Goal: Information Seeking & Learning: Find specific fact

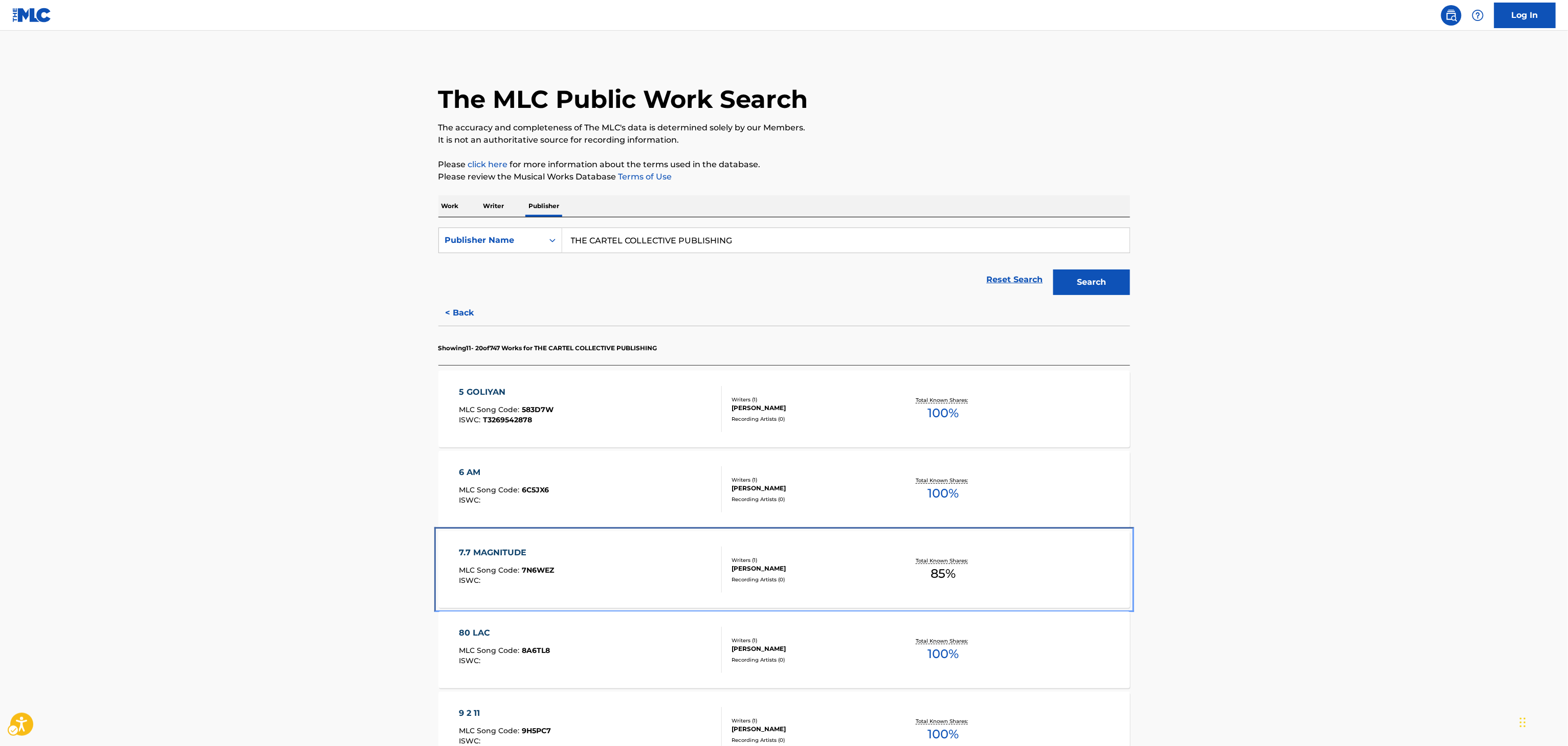
click at [966, 568] on div "Total Known Shares: 85 %" at bounding box center [943, 570] width 115 height 31
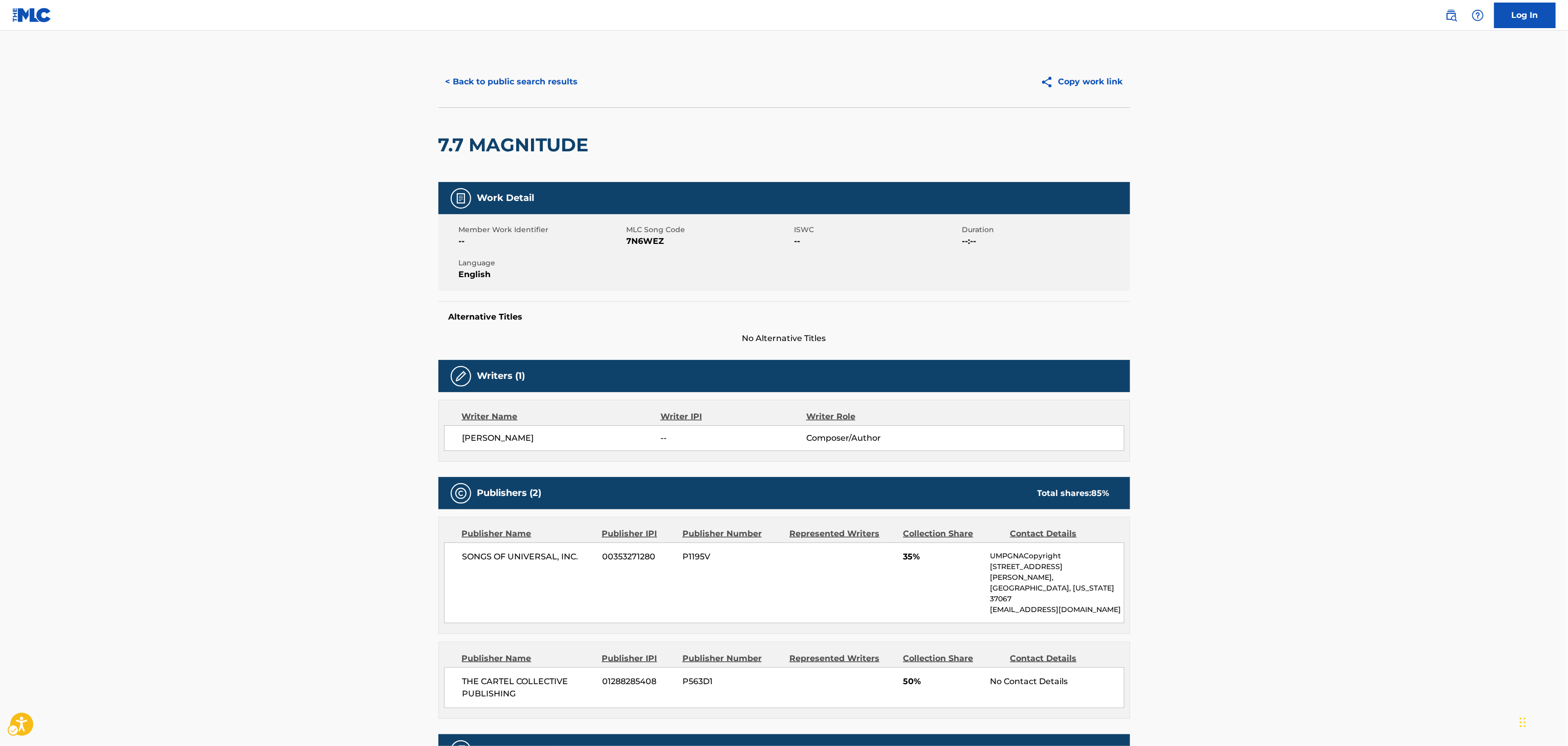
click at [538, 101] on div "< Back to public search results Copy work link" at bounding box center [784, 82] width 692 height 51
click at [522, 82] on button "< Back to public search results" at bounding box center [512, 82] width 147 height 26
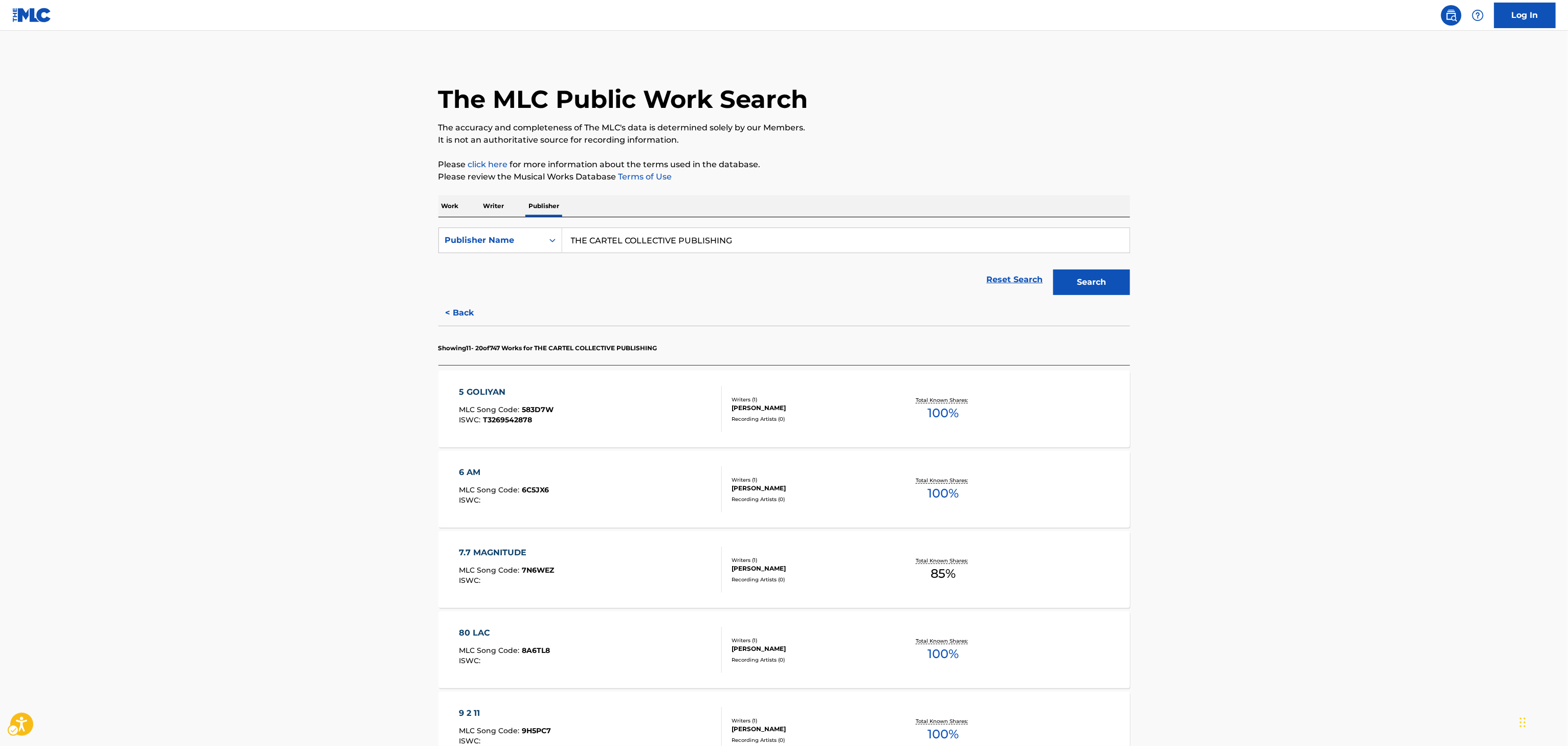
scroll to position [548, 0]
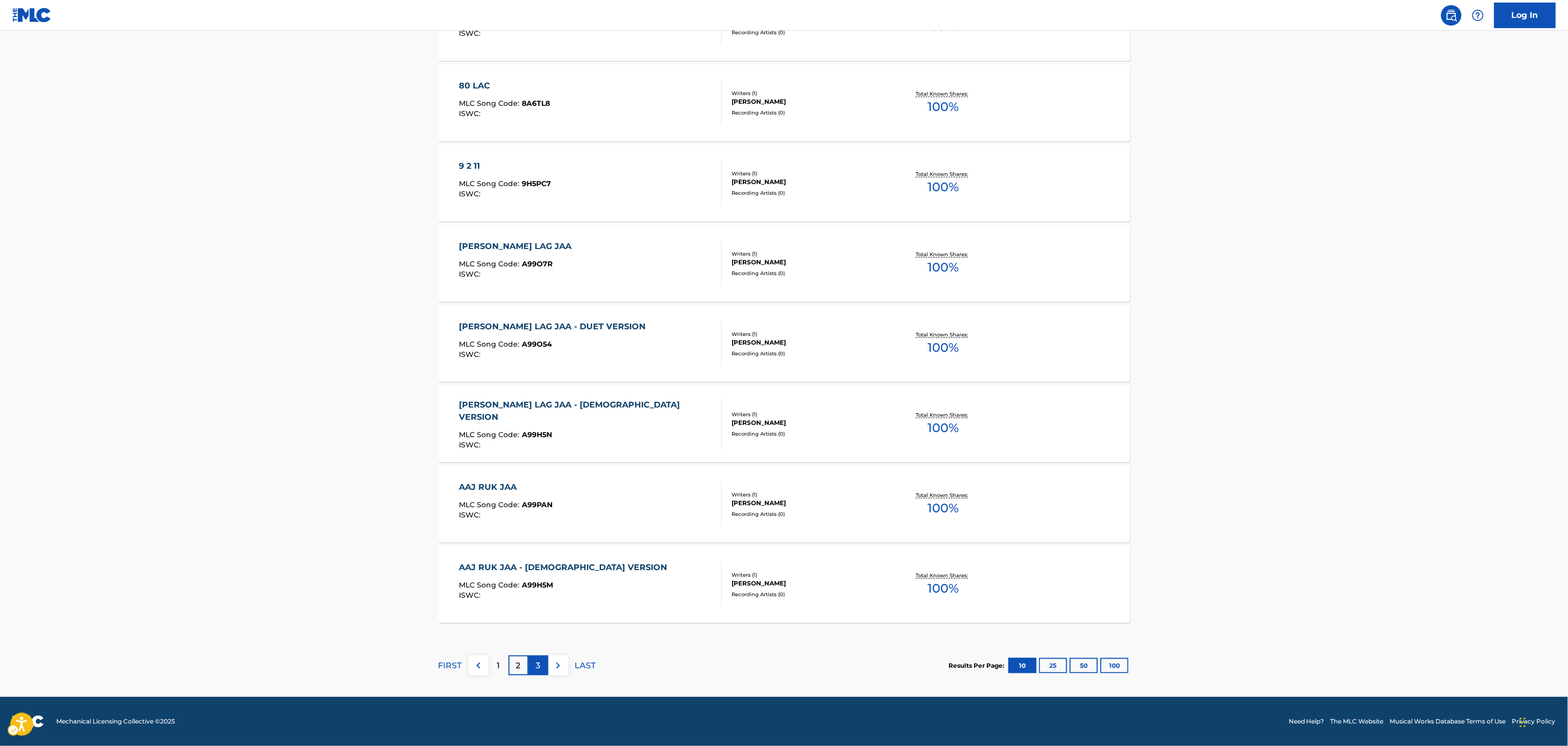
click at [547, 668] on div "3" at bounding box center [538, 665] width 20 height 20
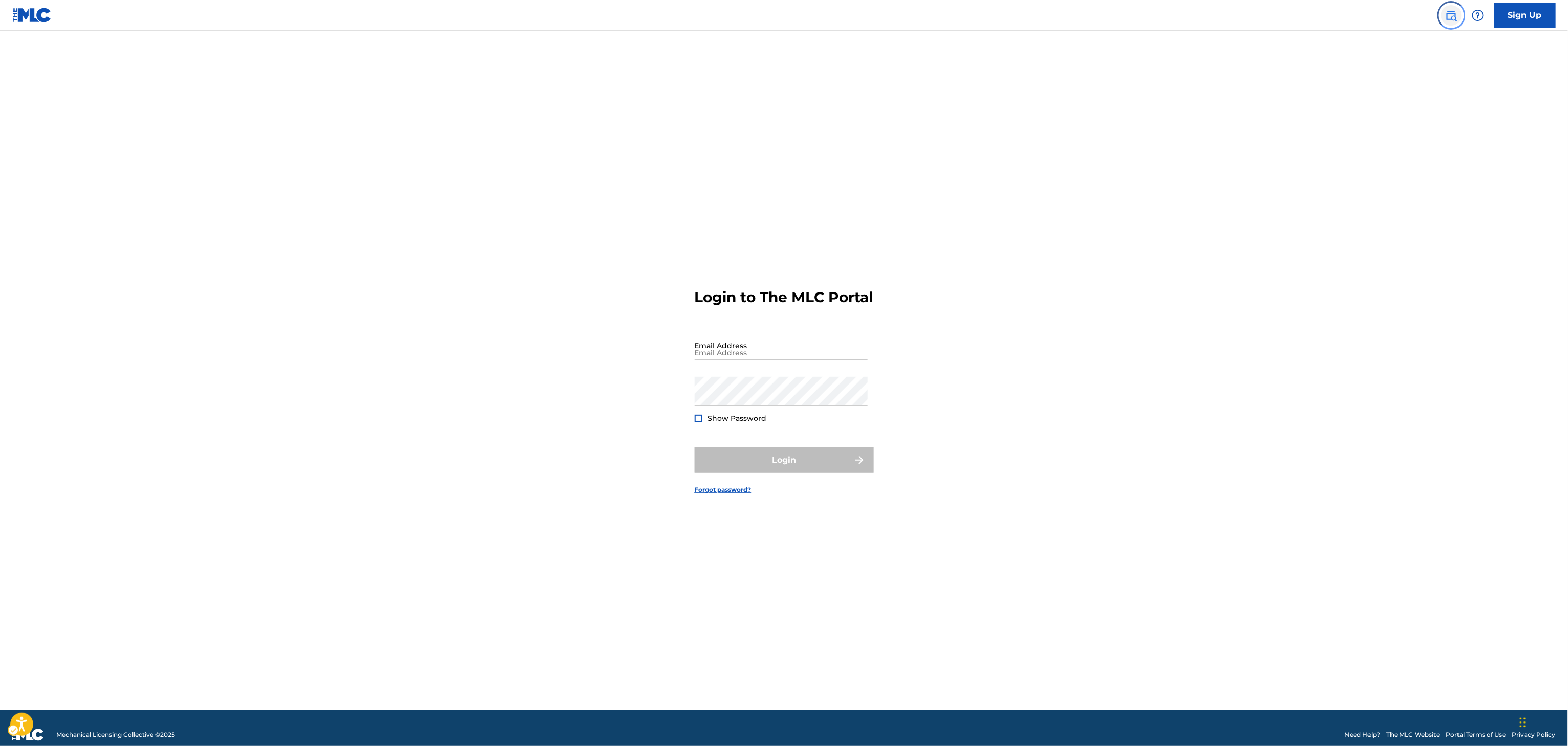
click at [1452, 11] on img "Page Menu" at bounding box center [1451, 15] width 12 height 12
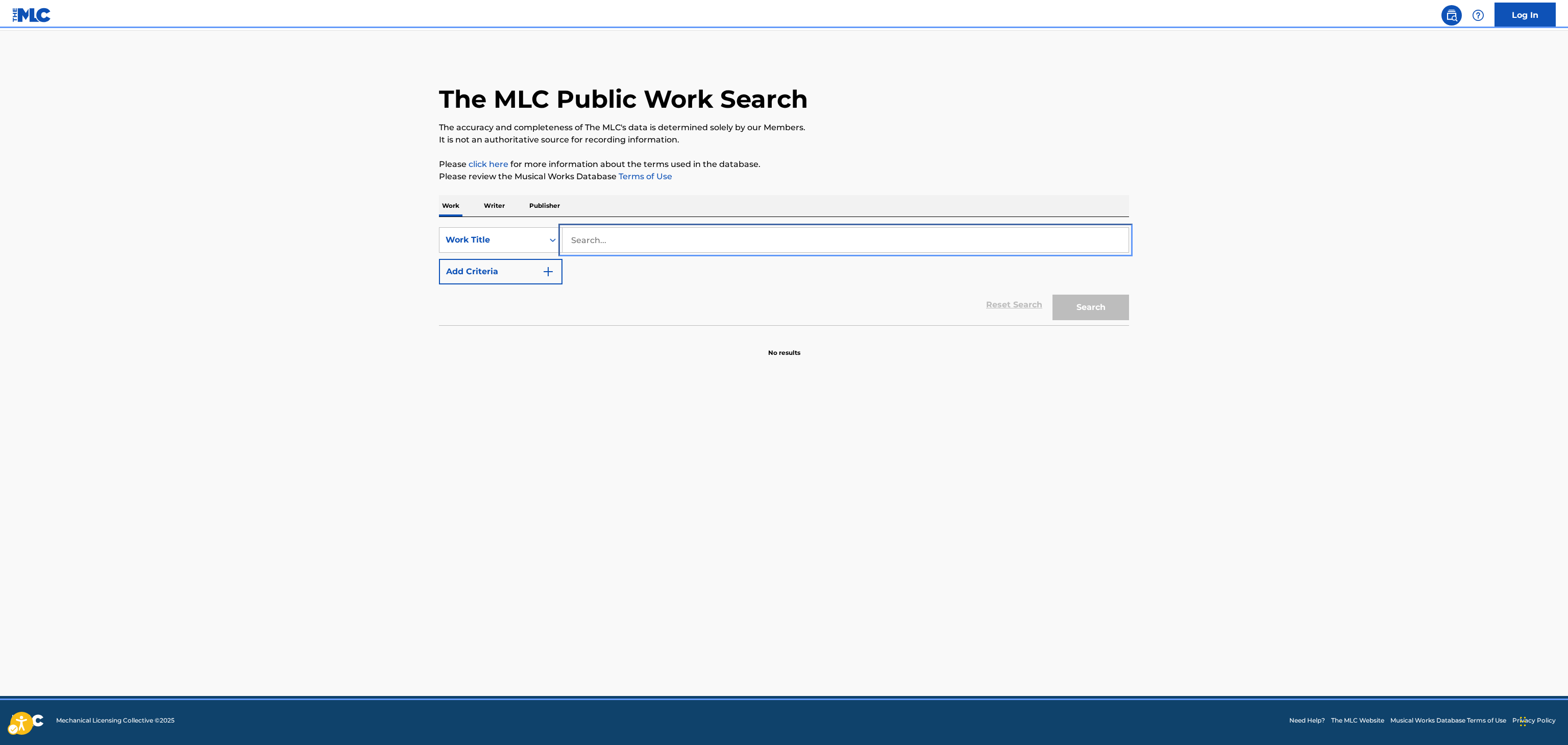
click at [791, 251] on input "Search..." at bounding box center [845, 240] width 566 height 25
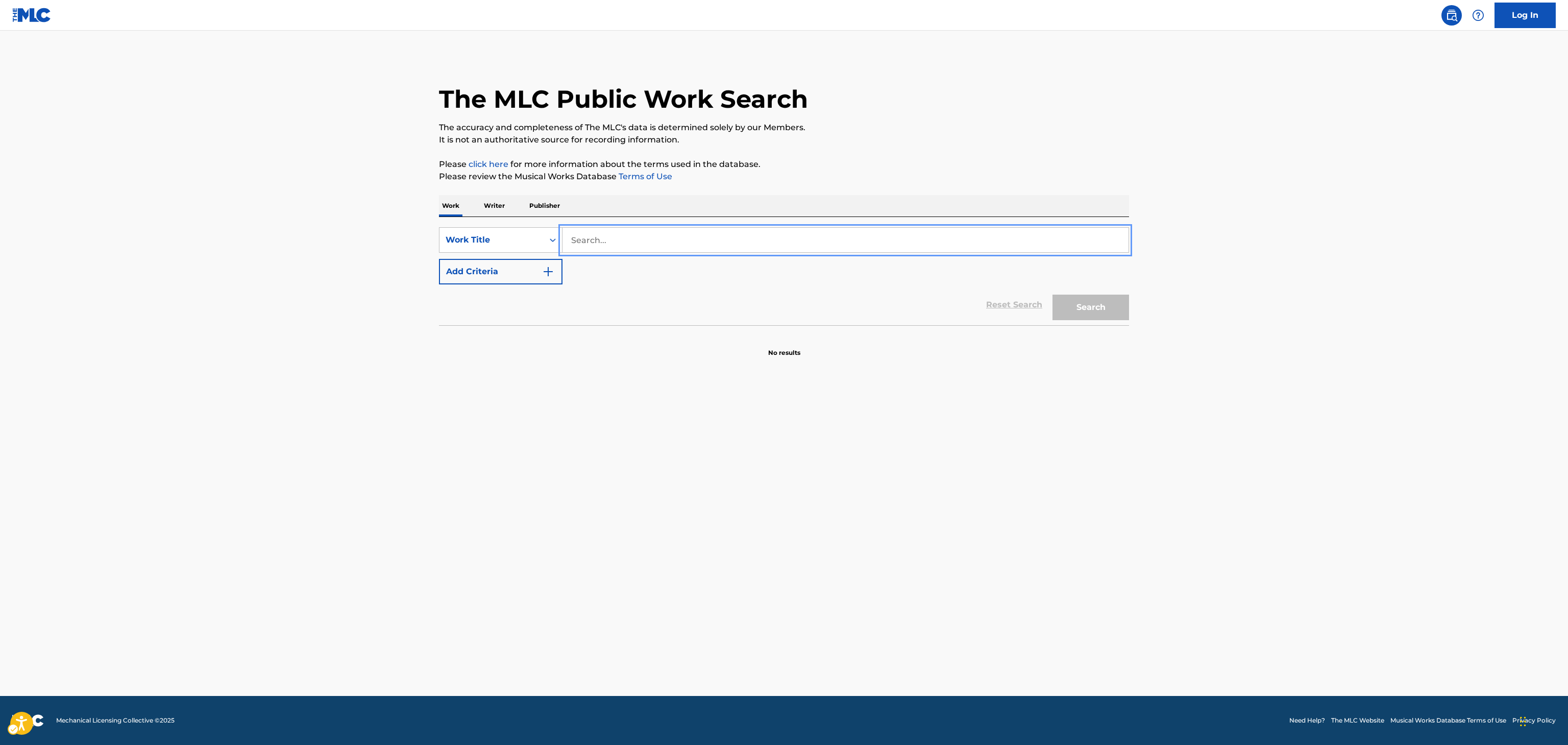
paste input "Sirra"
type input "Sirra"
click at [488, 281] on button "Add Criteria" at bounding box center [501, 271] width 124 height 26
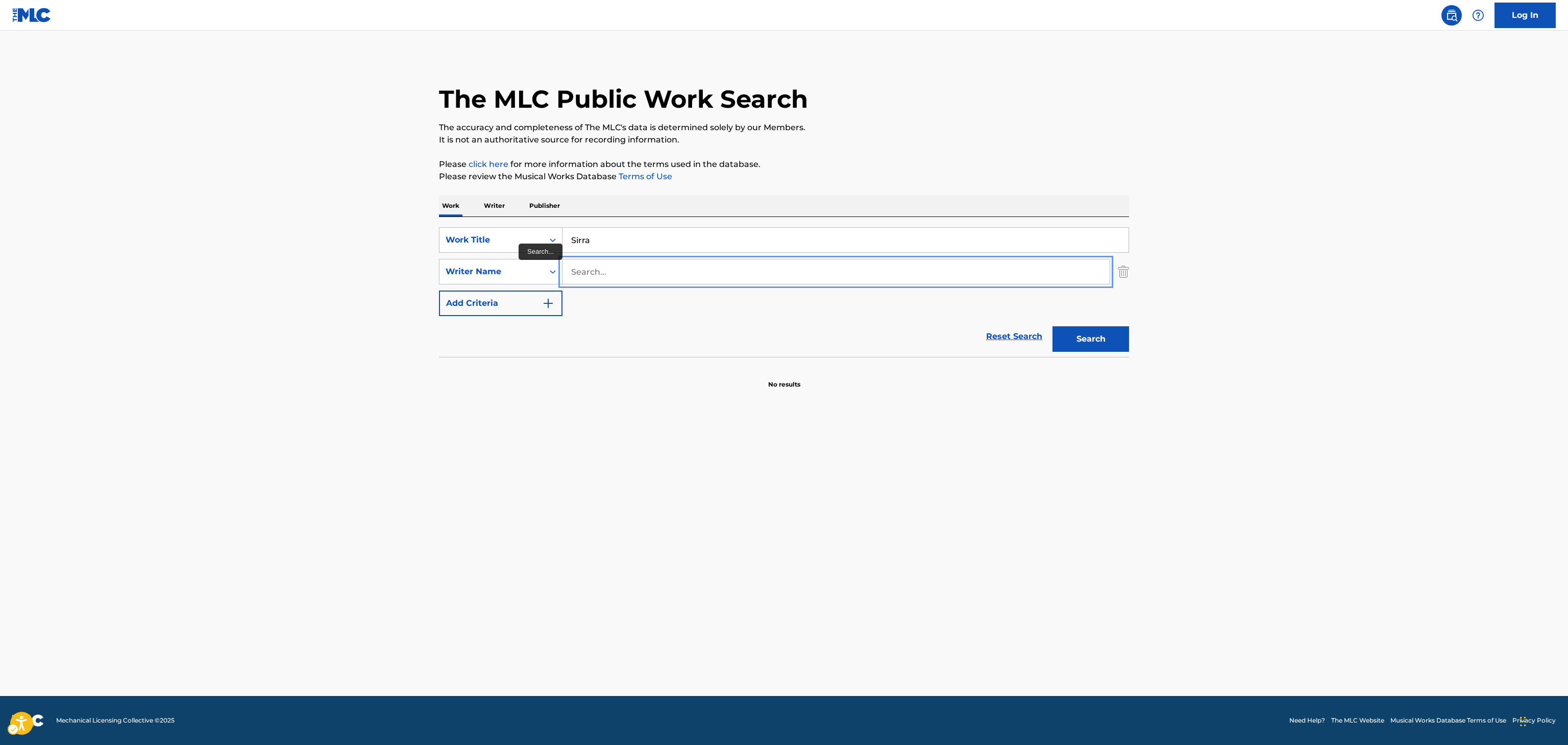
paste input "[PERSON_NAME]"
type input "[PERSON_NAME]"
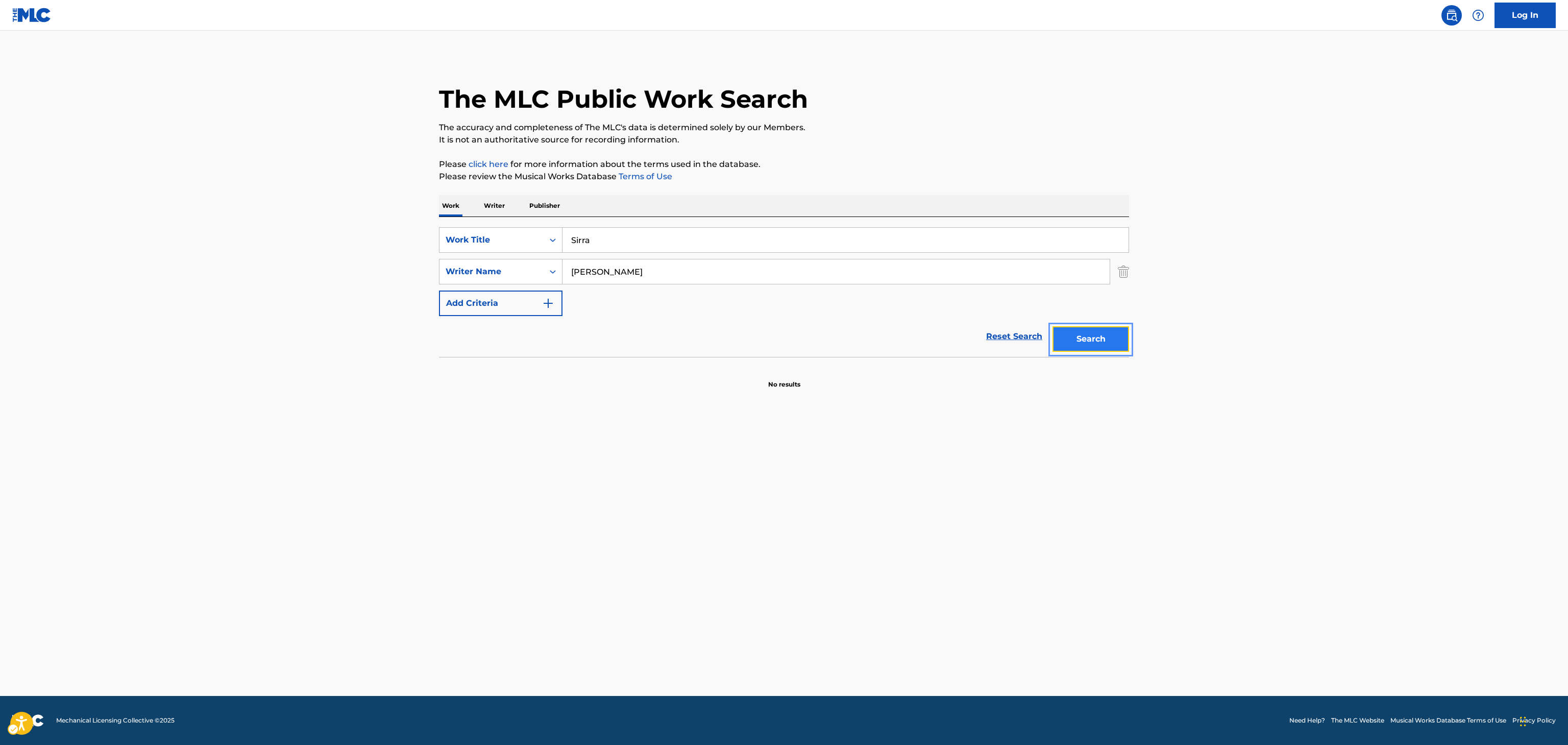
click at [1071, 345] on button "Search" at bounding box center [1091, 339] width 77 height 26
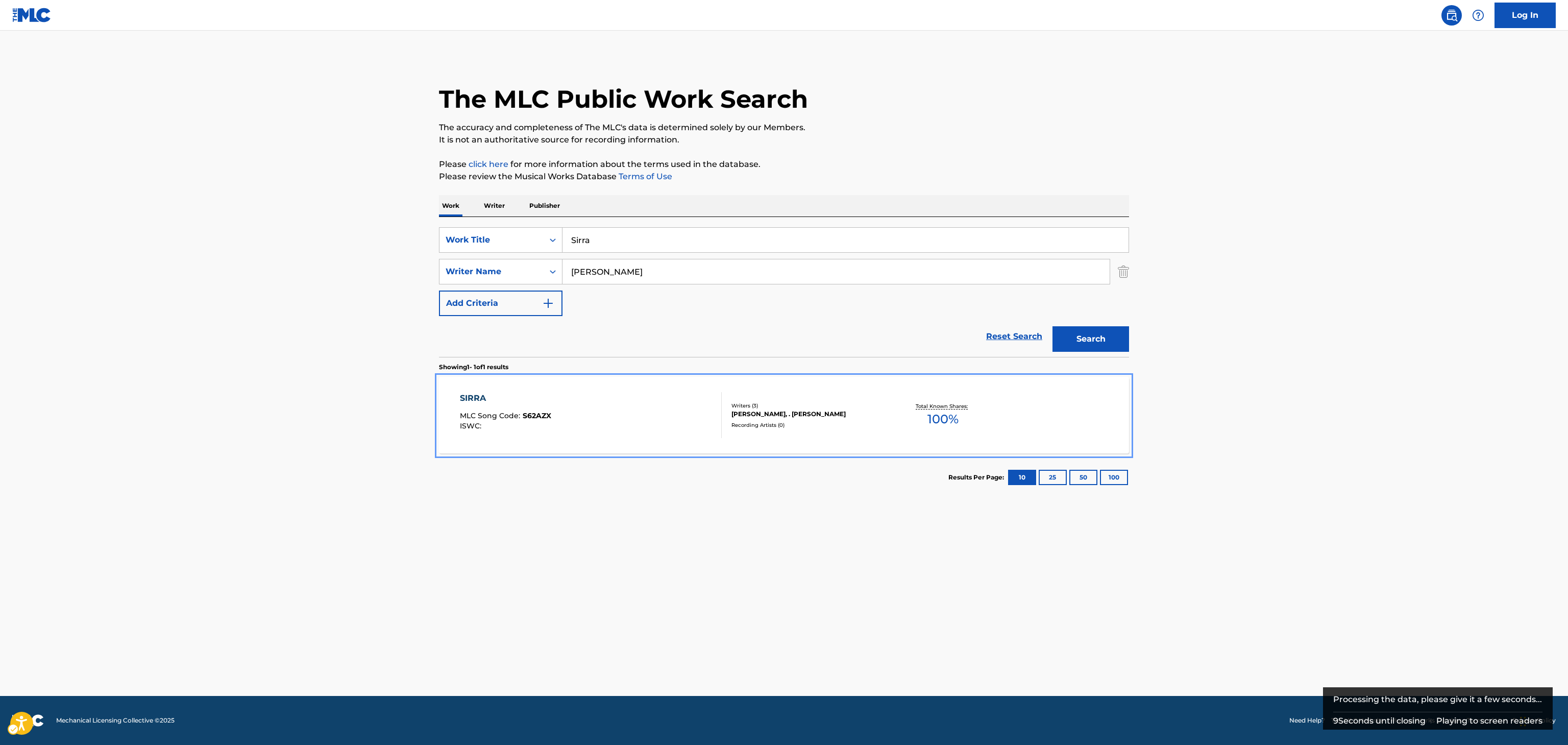
click at [662, 396] on div "SIRRA MLC Song Code : S62AZX ISWC :" at bounding box center [591, 415] width 262 height 46
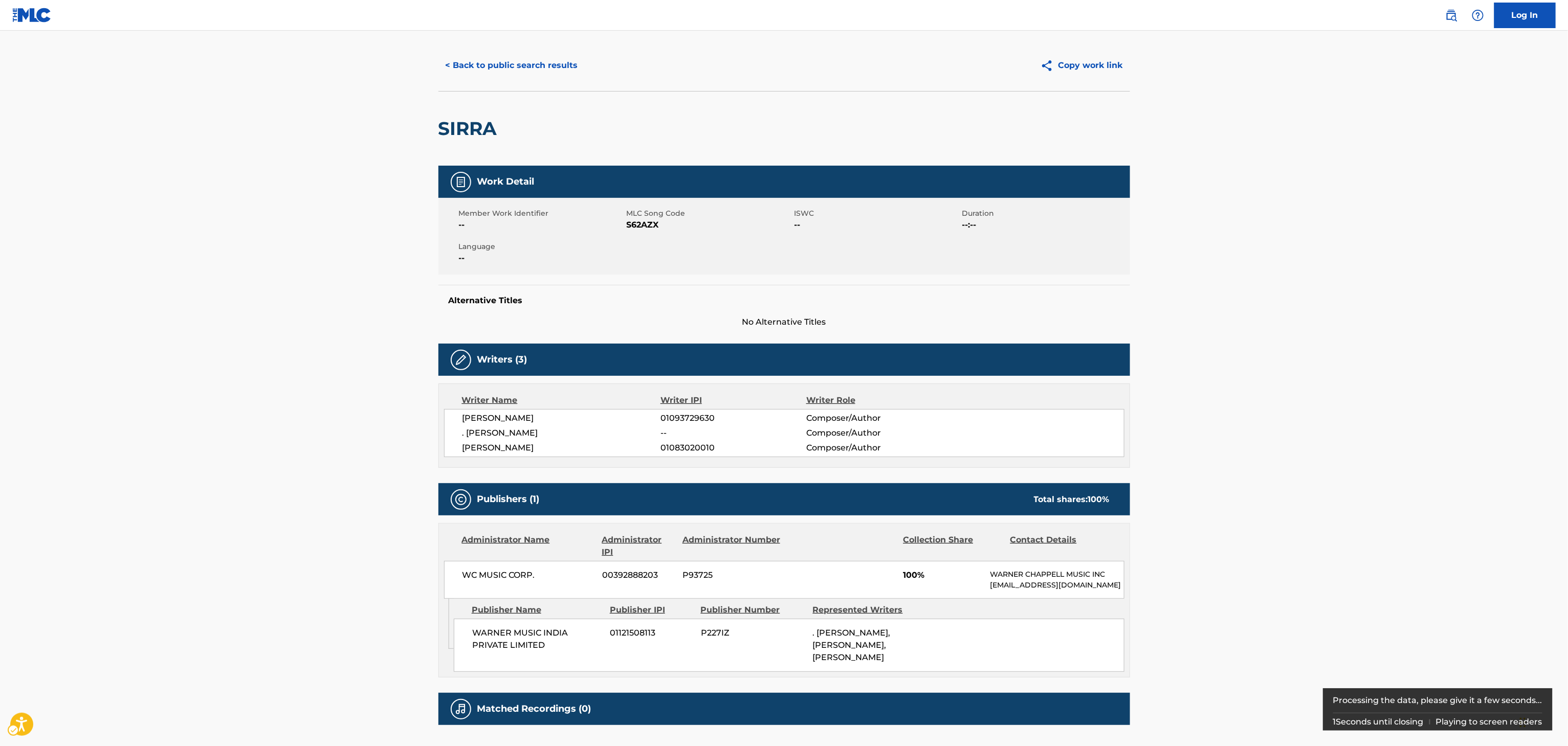
scroll to position [6, 0]
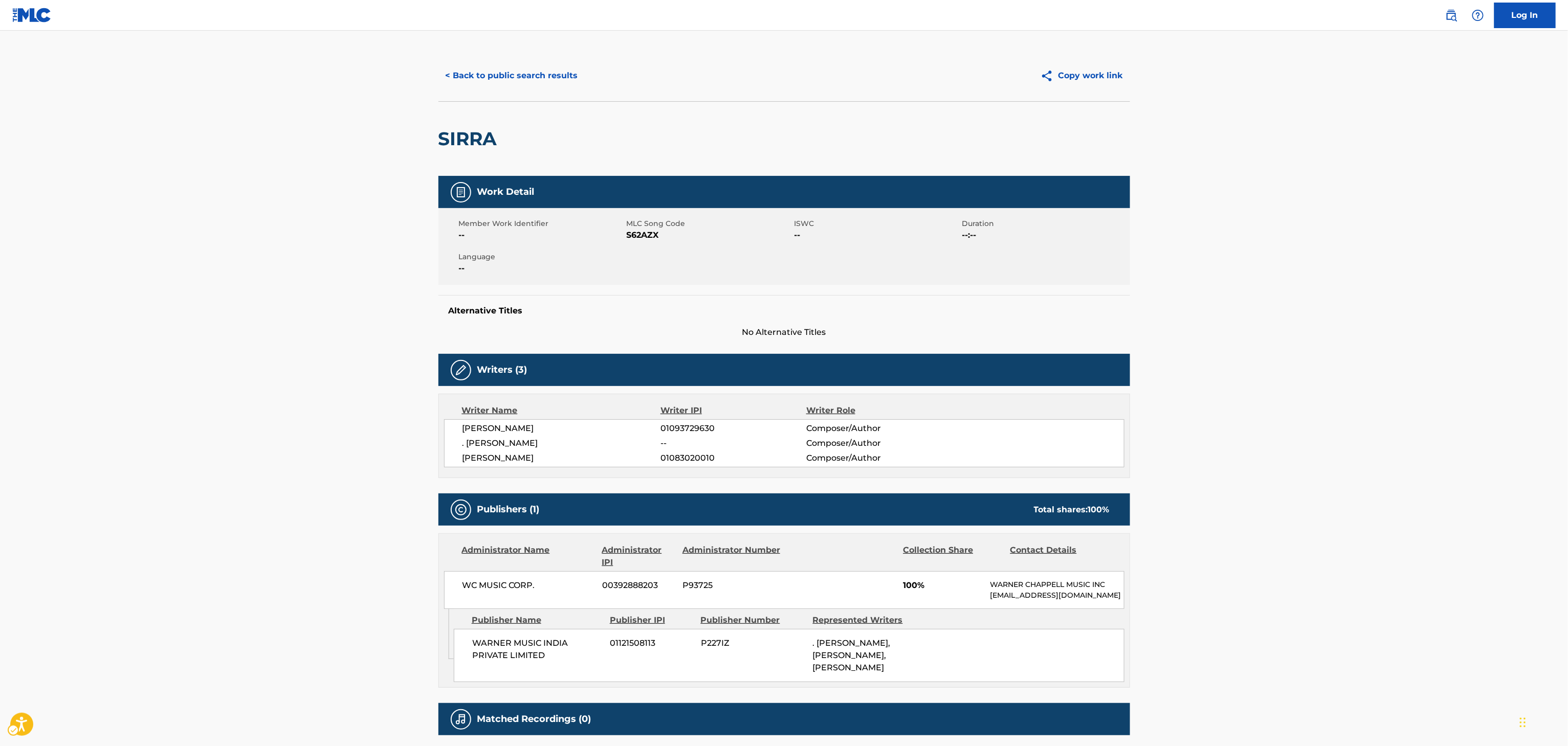
click at [497, 138] on h2 "SIRRA" at bounding box center [470, 139] width 64 height 23
copy div "SIRRA"
click at [502, 462] on span "[PERSON_NAME]" at bounding box center [561, 458] width 198 height 12
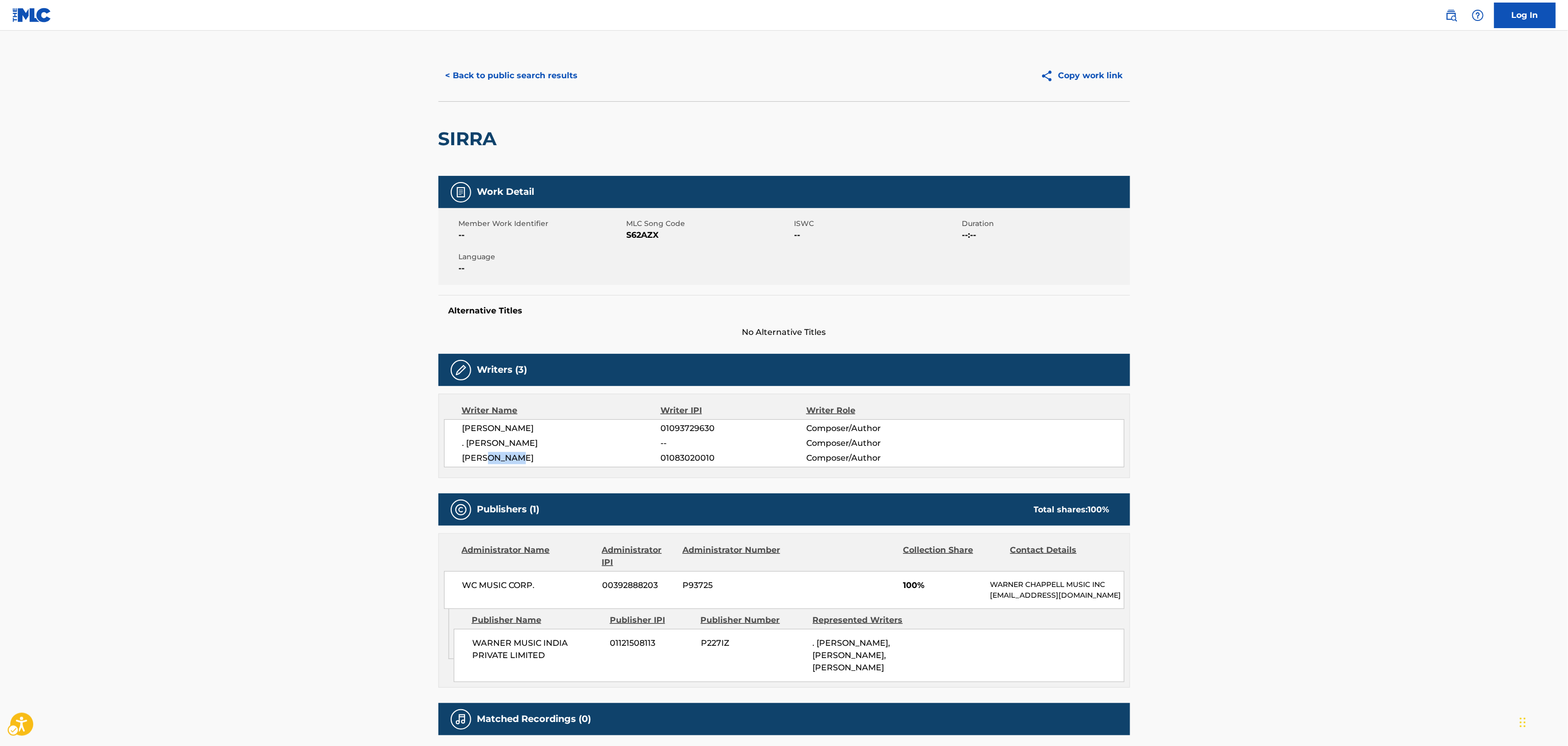
click at [502, 462] on span "[PERSON_NAME]" at bounding box center [561, 458] width 198 height 12
copy span "AJNALI"
click at [564, 81] on button "< Back to public search results" at bounding box center [512, 75] width 147 height 26
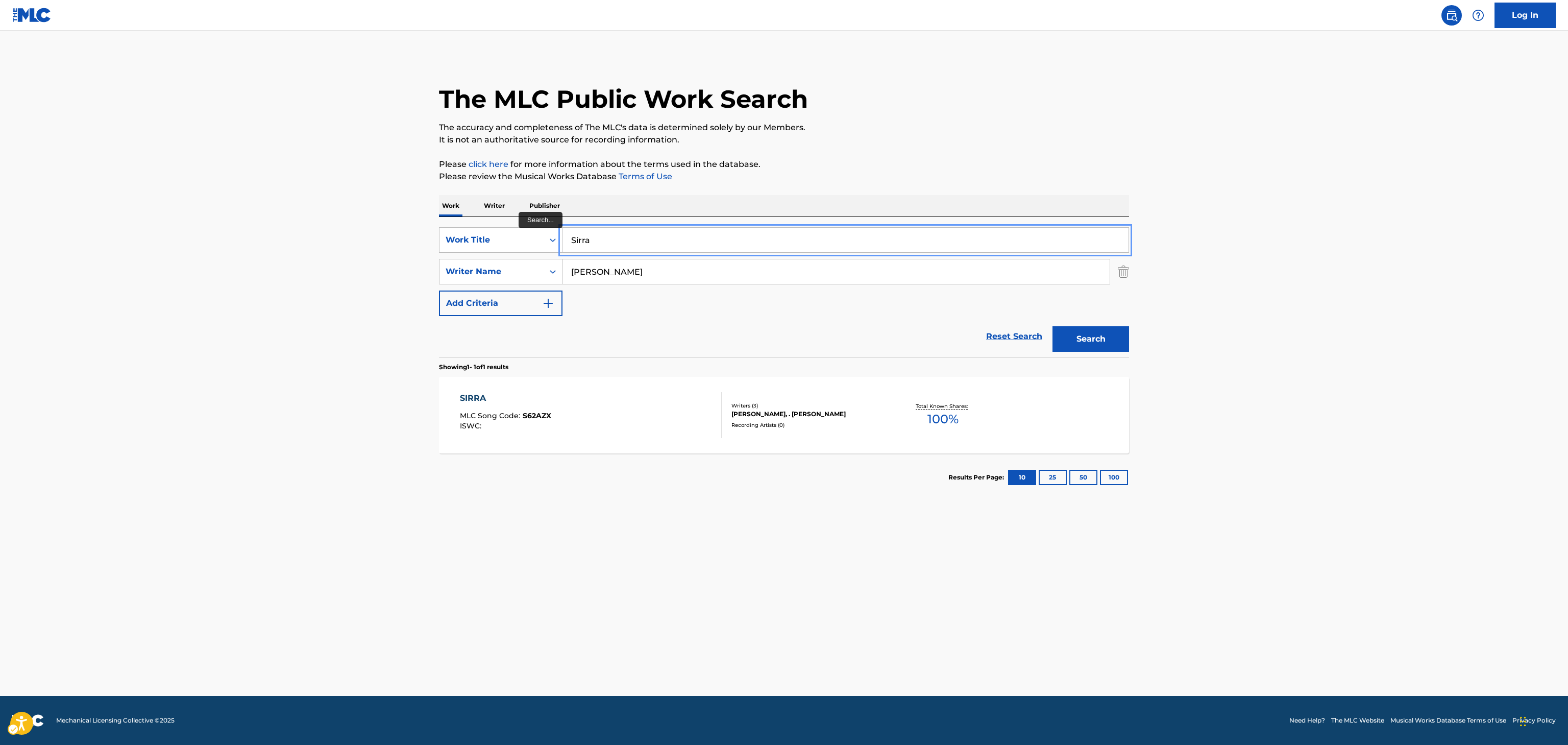
click at [614, 232] on input "Sirra" at bounding box center [845, 240] width 566 height 25
paste input "Barbaad"
type input "Barbaad"
click at [1124, 284] on img "Search Form" at bounding box center [1124, 271] width 12 height 26
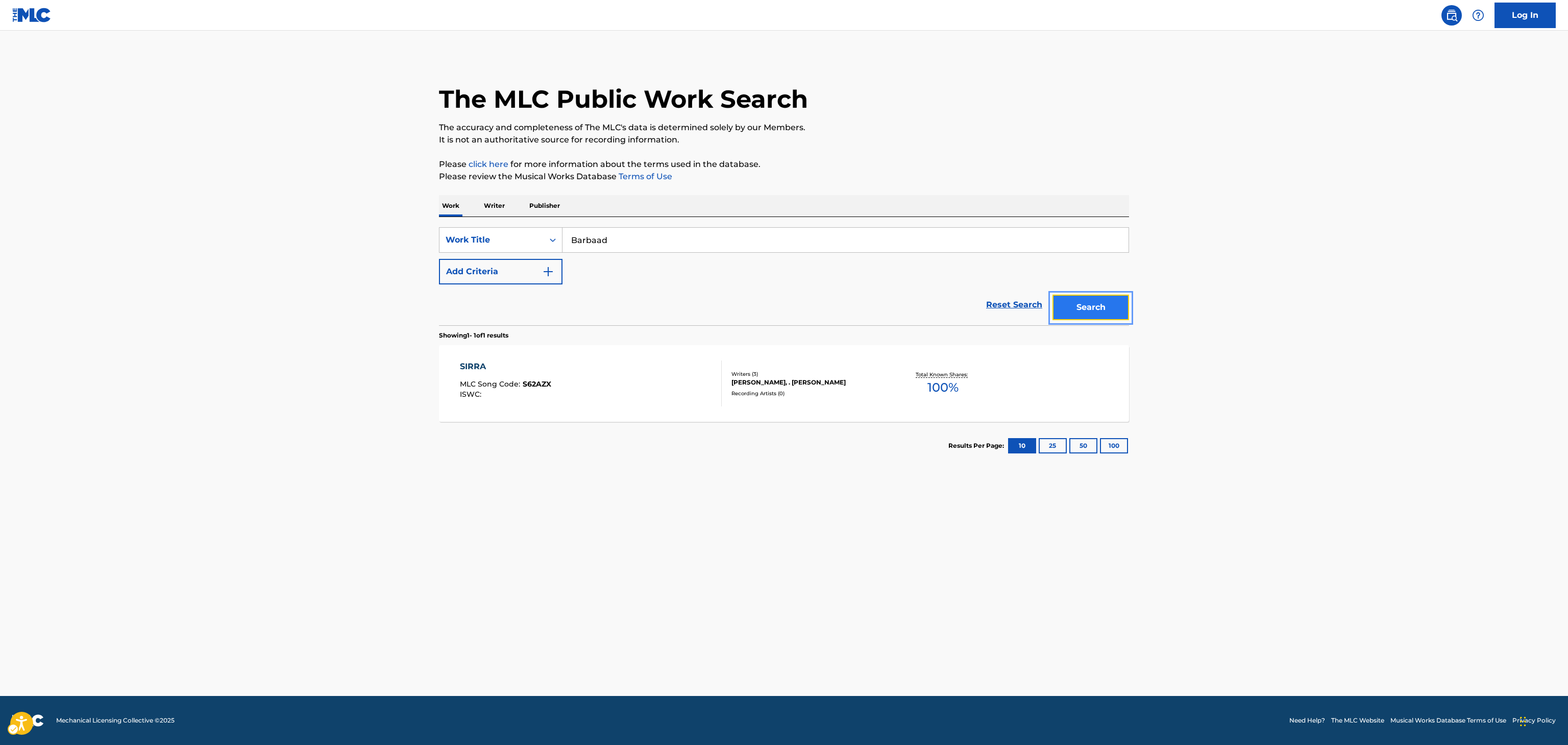
click at [1088, 302] on button "Search" at bounding box center [1091, 307] width 77 height 26
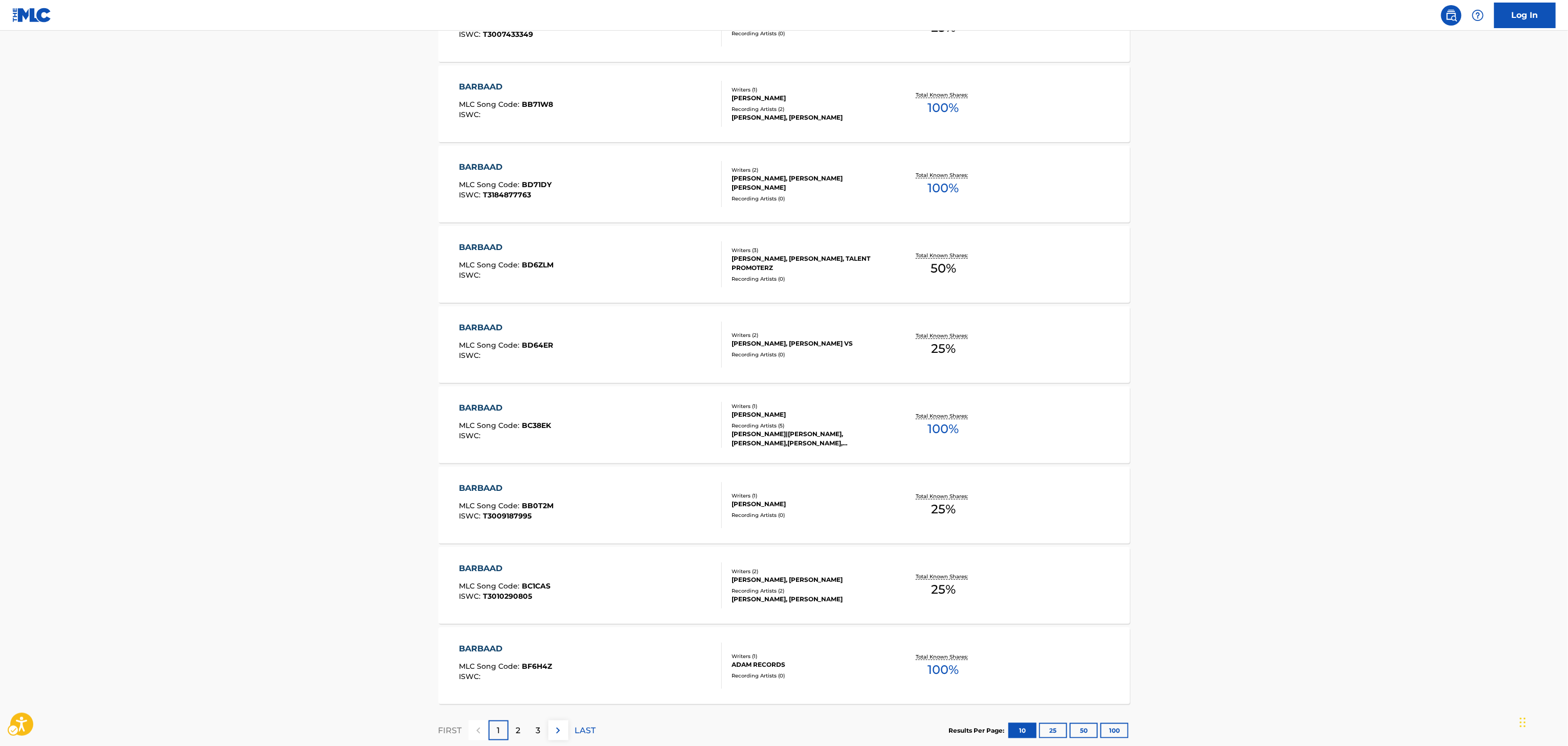
scroll to position [506, 0]
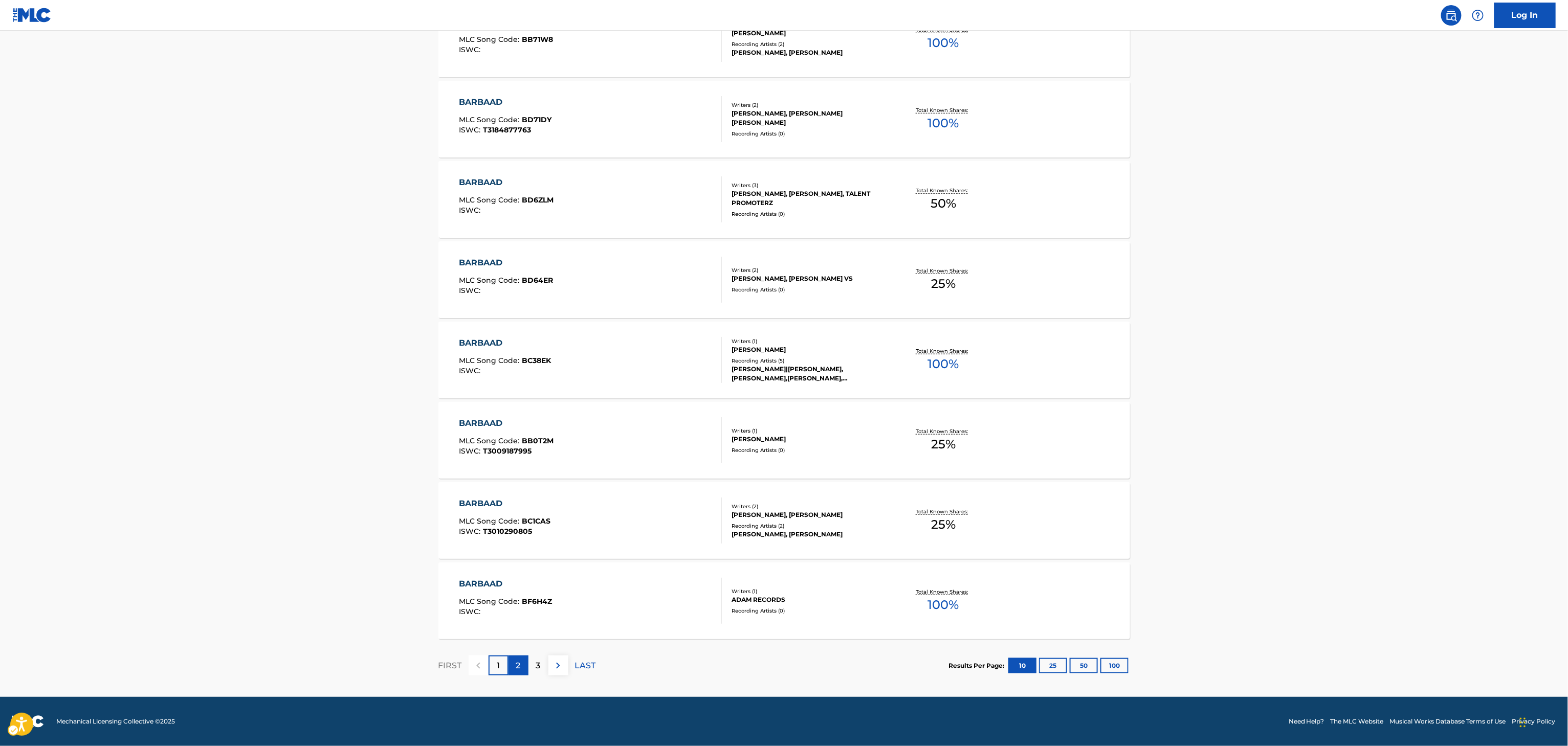
click at [514, 670] on div "2" at bounding box center [519, 665] width 20 height 20
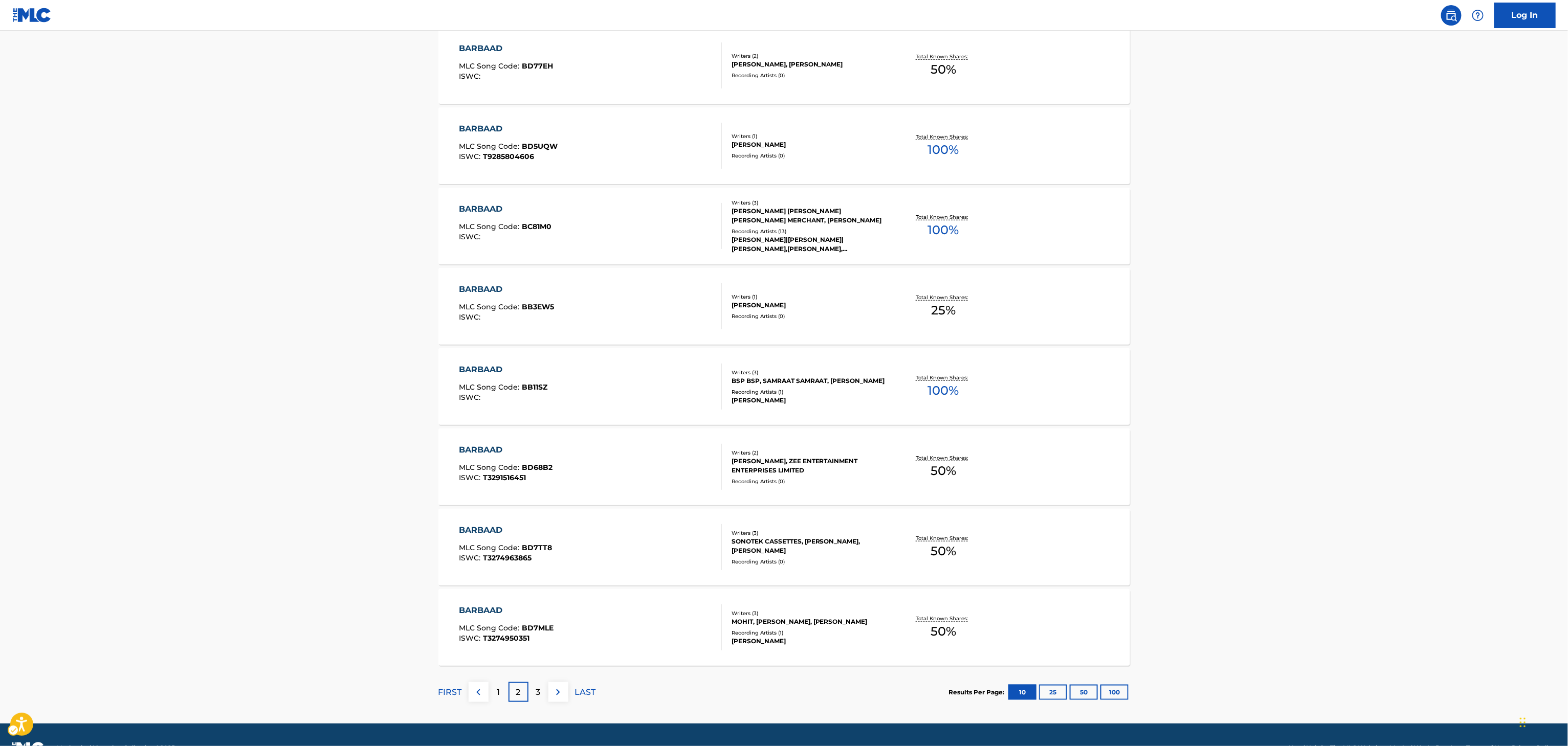
scroll to position [482, 0]
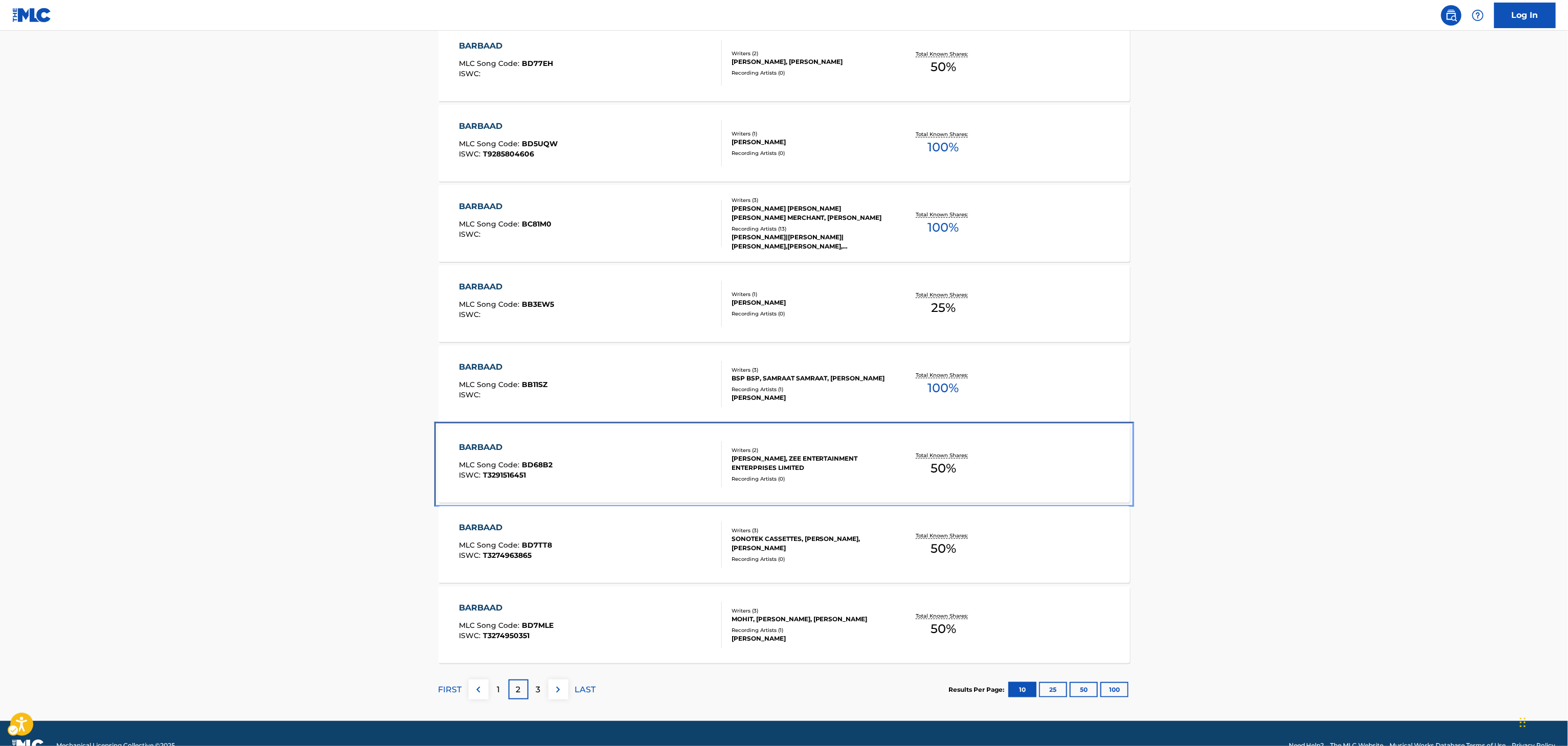
click at [745, 471] on div "[PERSON_NAME], ZEE ENTERTAINMENT ENTERPRISES LIMITED" at bounding box center [808, 463] width 154 height 18
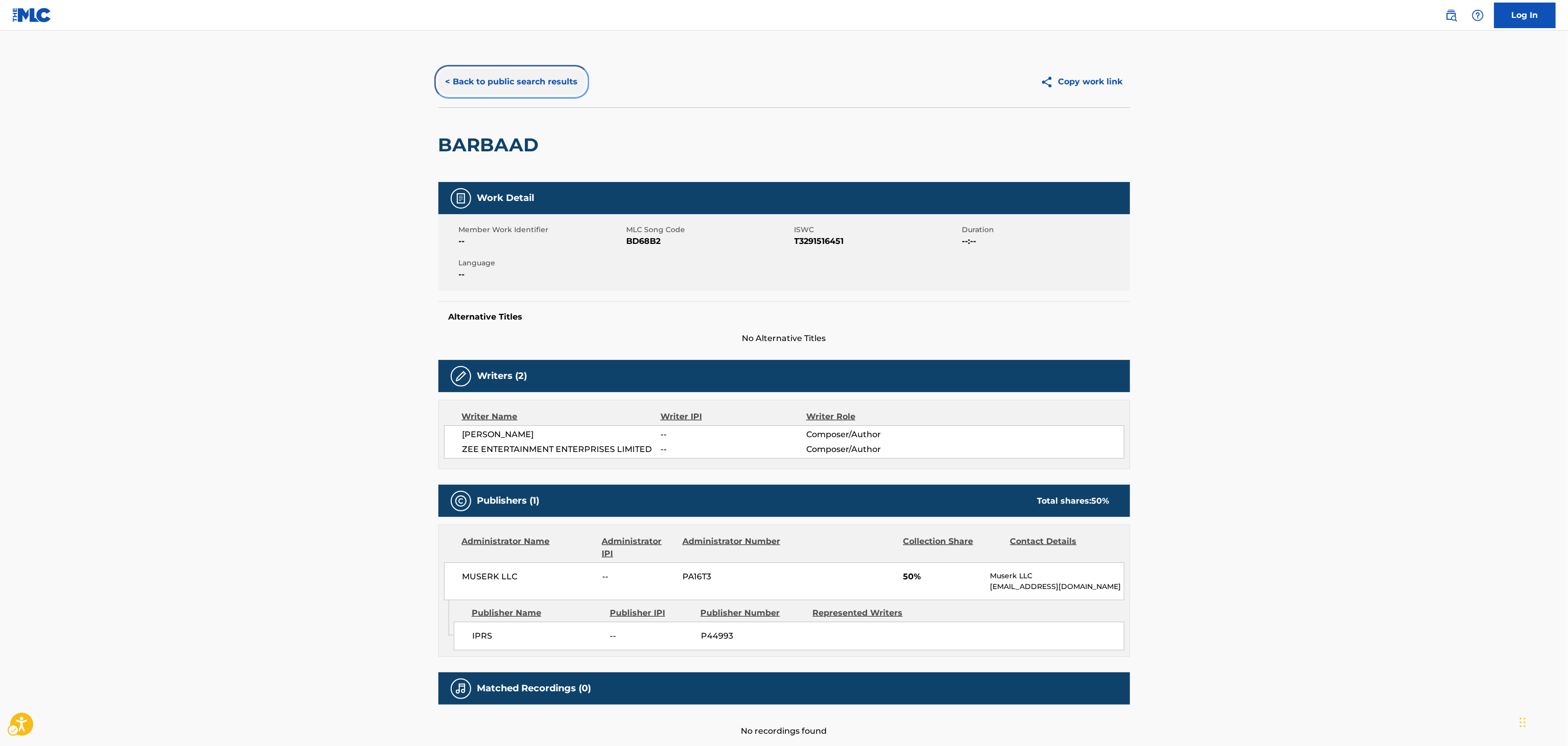
click at [535, 87] on button "< Back to public search results" at bounding box center [512, 82] width 147 height 26
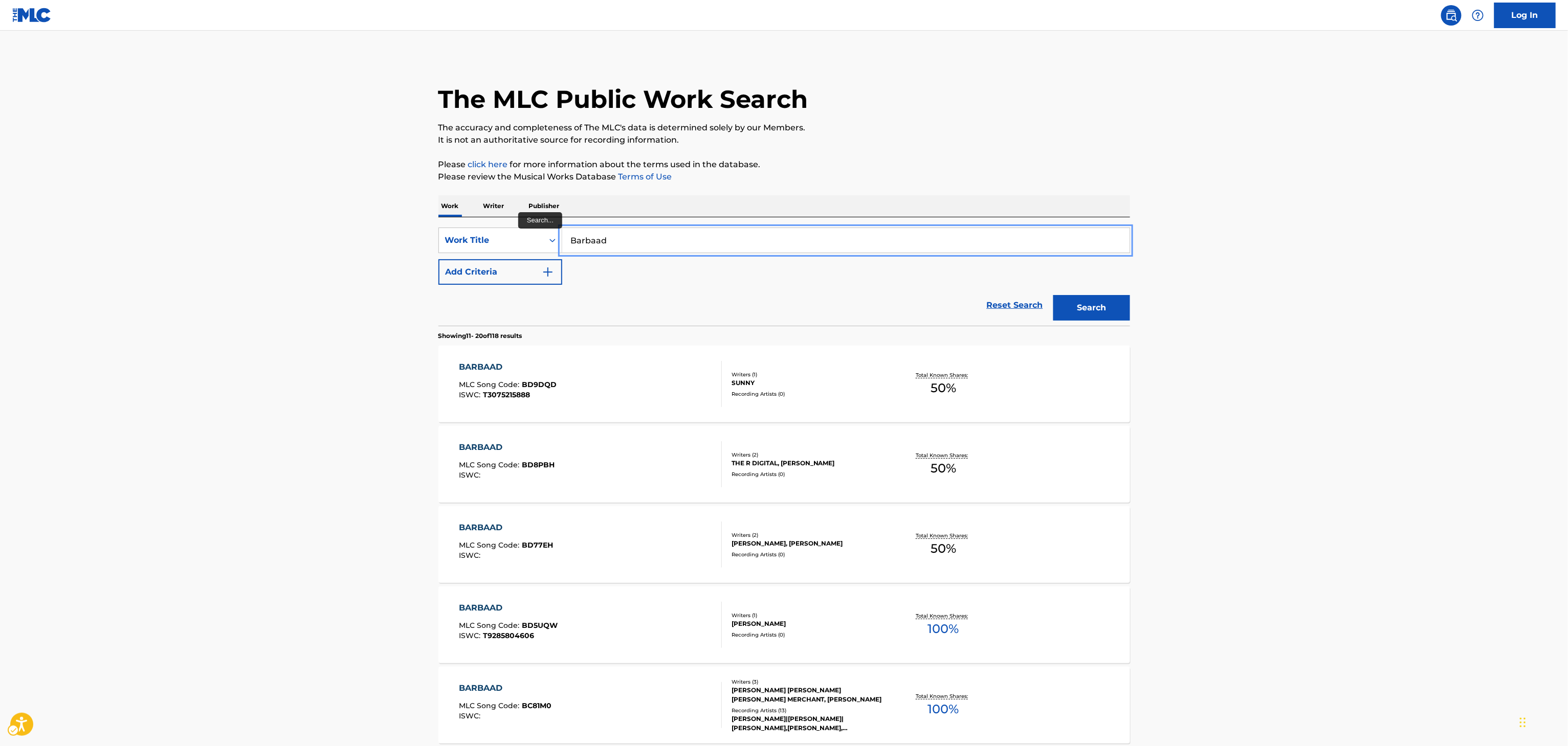
click at [751, 249] on input "Barbaad" at bounding box center [846, 240] width 567 height 25
paste input "Samjho Na"
type input "Samjho Na"
click at [1073, 309] on button "Search" at bounding box center [1092, 307] width 77 height 26
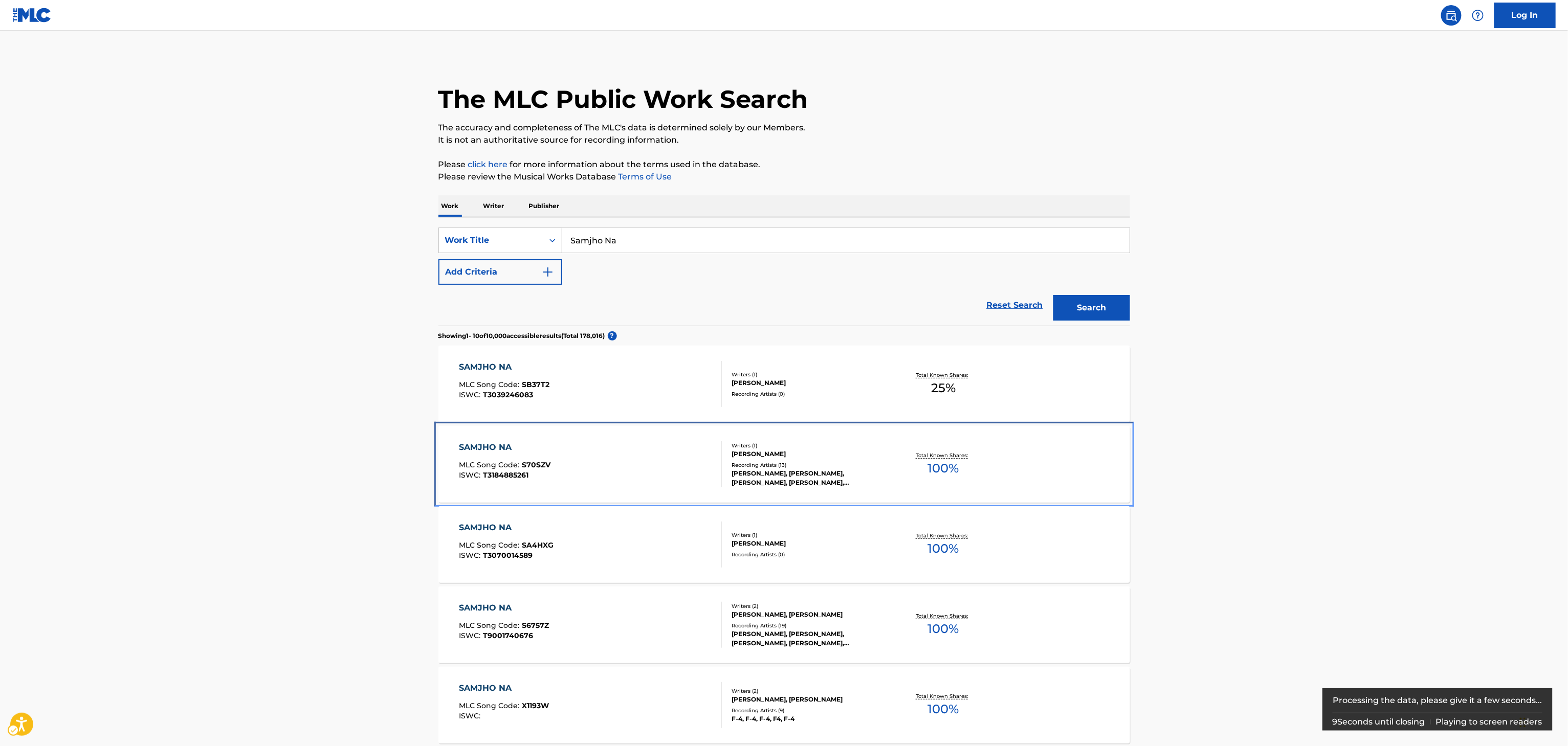
click at [920, 469] on div "Total Known Shares: 100 %" at bounding box center [943, 465] width 115 height 31
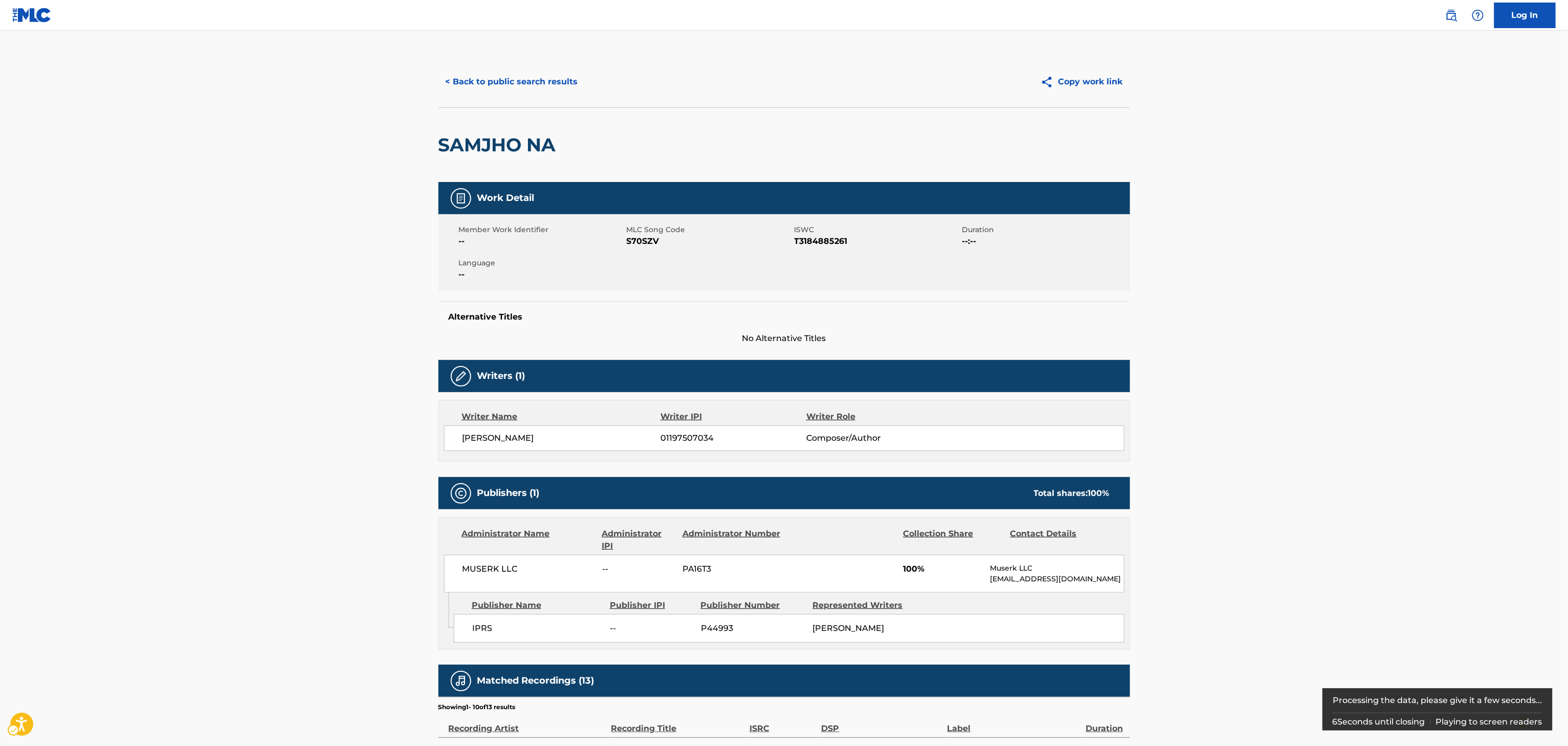
click at [460, 149] on h2 "SAMJHO NA" at bounding box center [500, 145] width 123 height 23
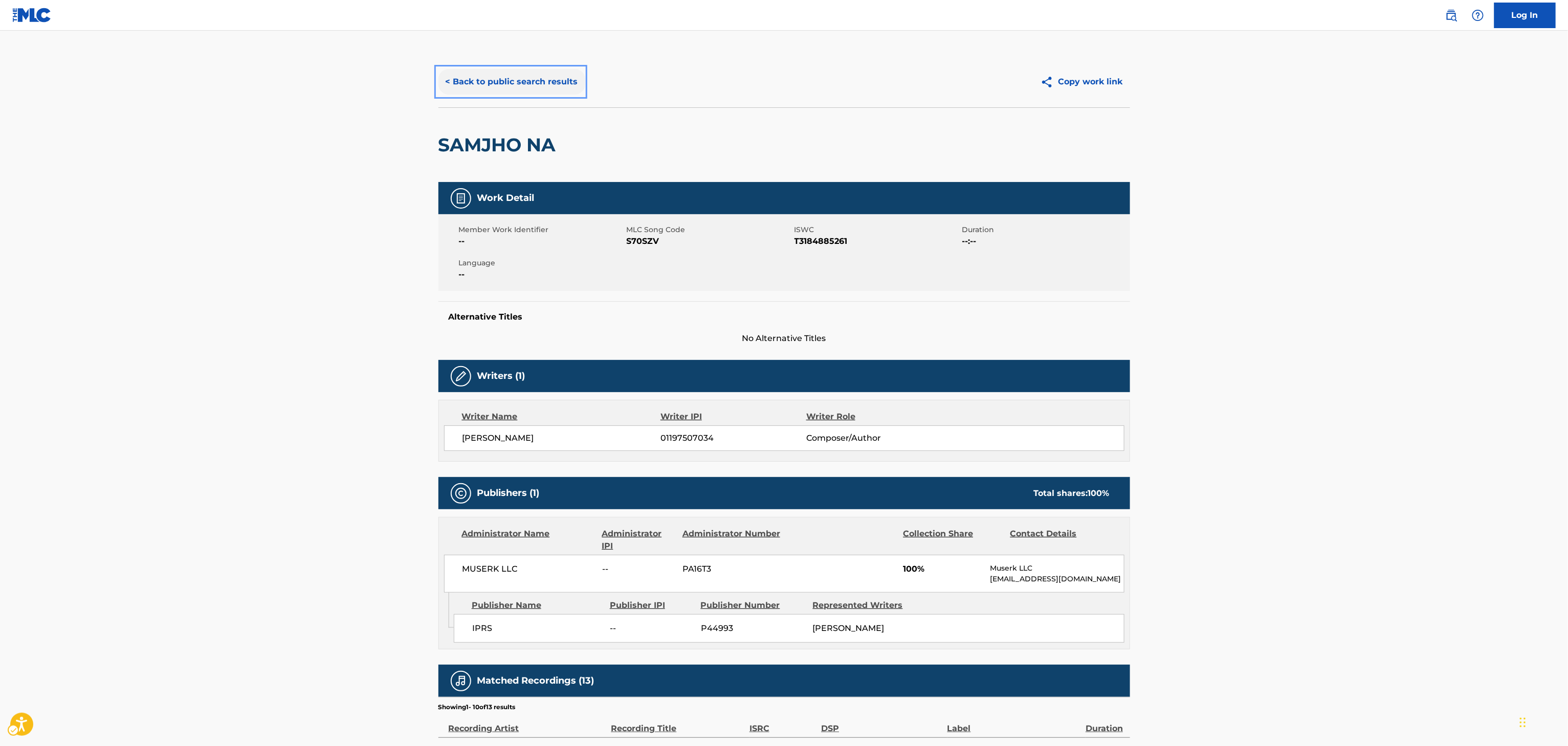
click at [540, 82] on button "< Back to public search results" at bounding box center [512, 82] width 147 height 26
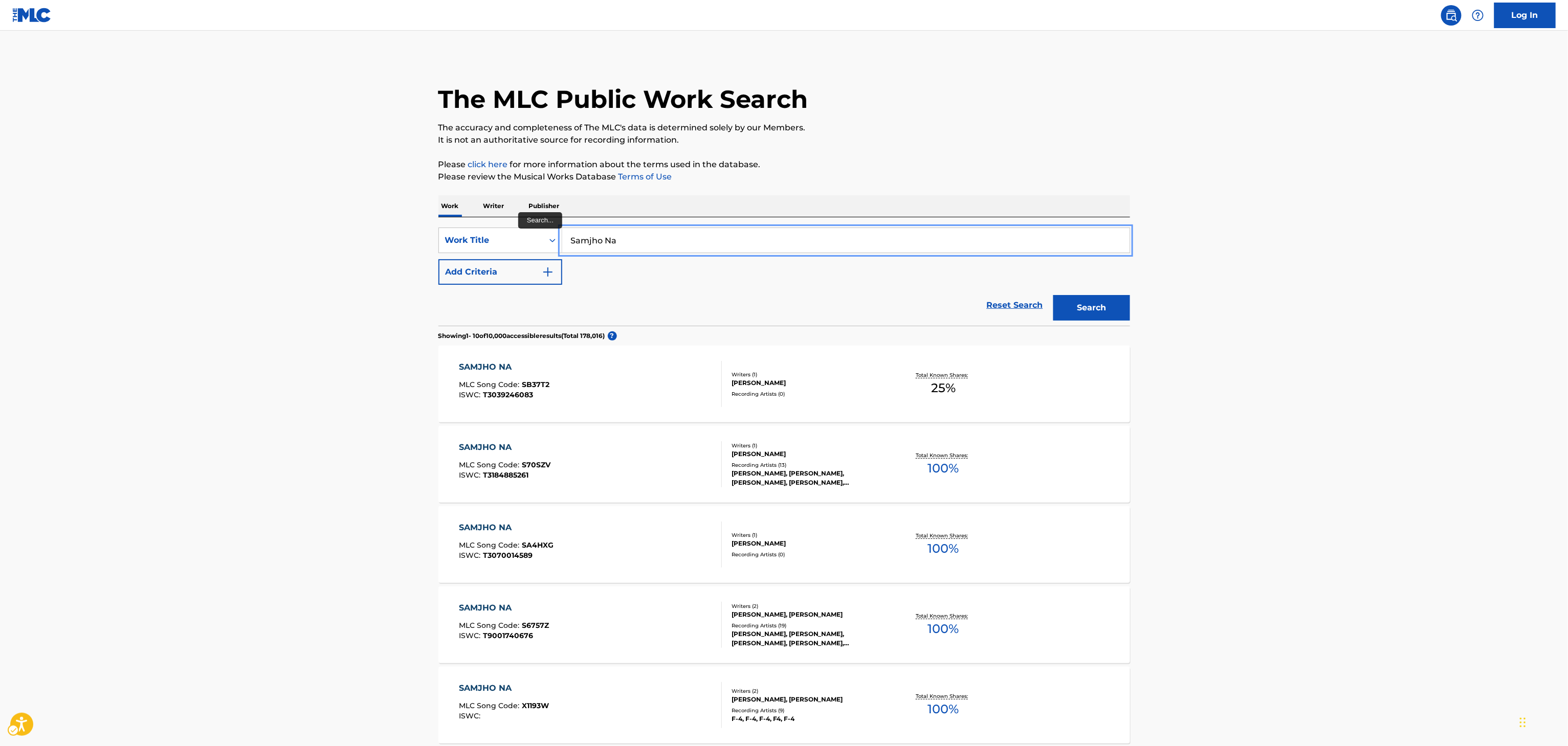
click at [623, 236] on input "Samjho Na" at bounding box center [846, 240] width 567 height 25
paste input "Thodi Si Daaru"
type input "Thodi Si Daaru"
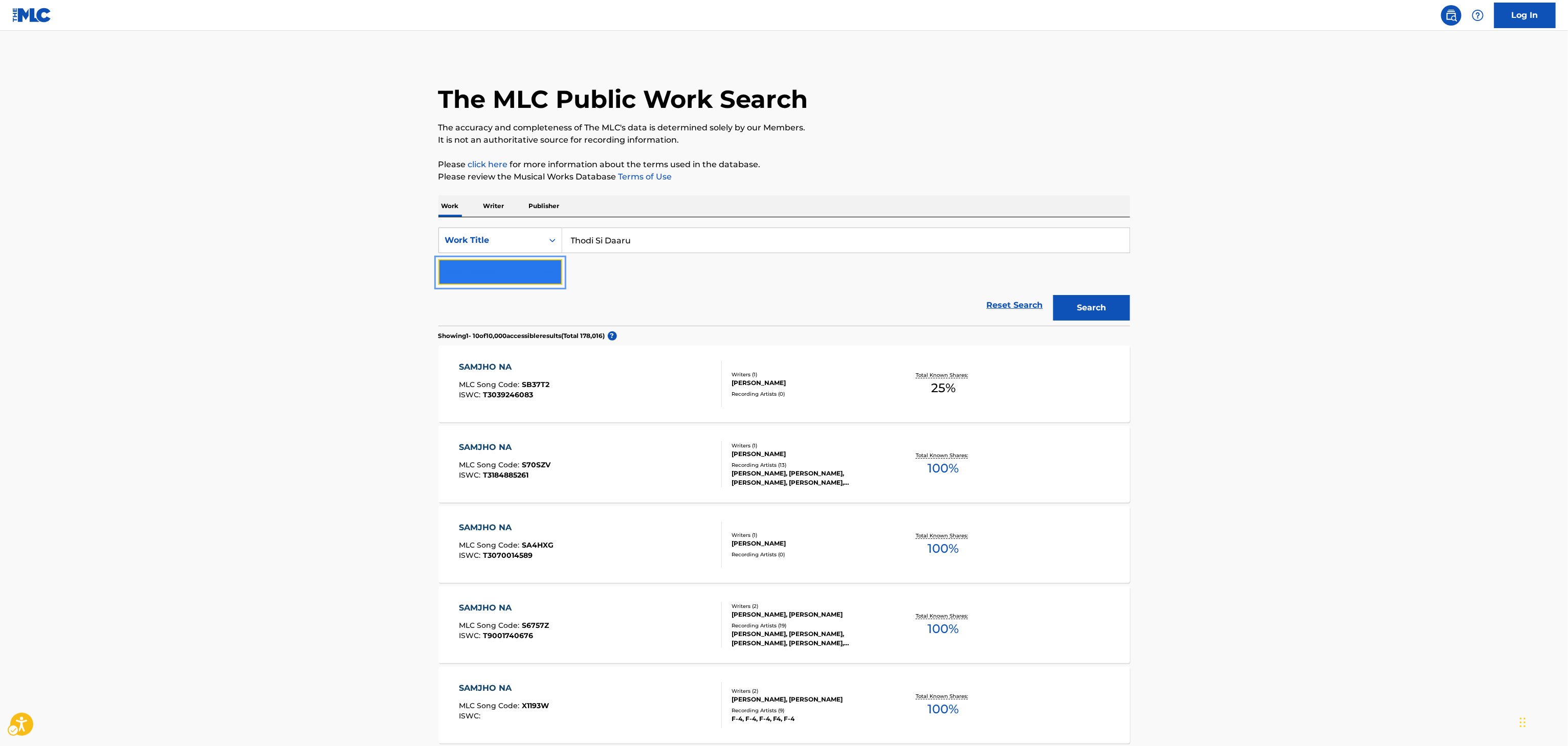
click at [524, 276] on button "Add Criteria" at bounding box center [500, 271] width 124 height 26
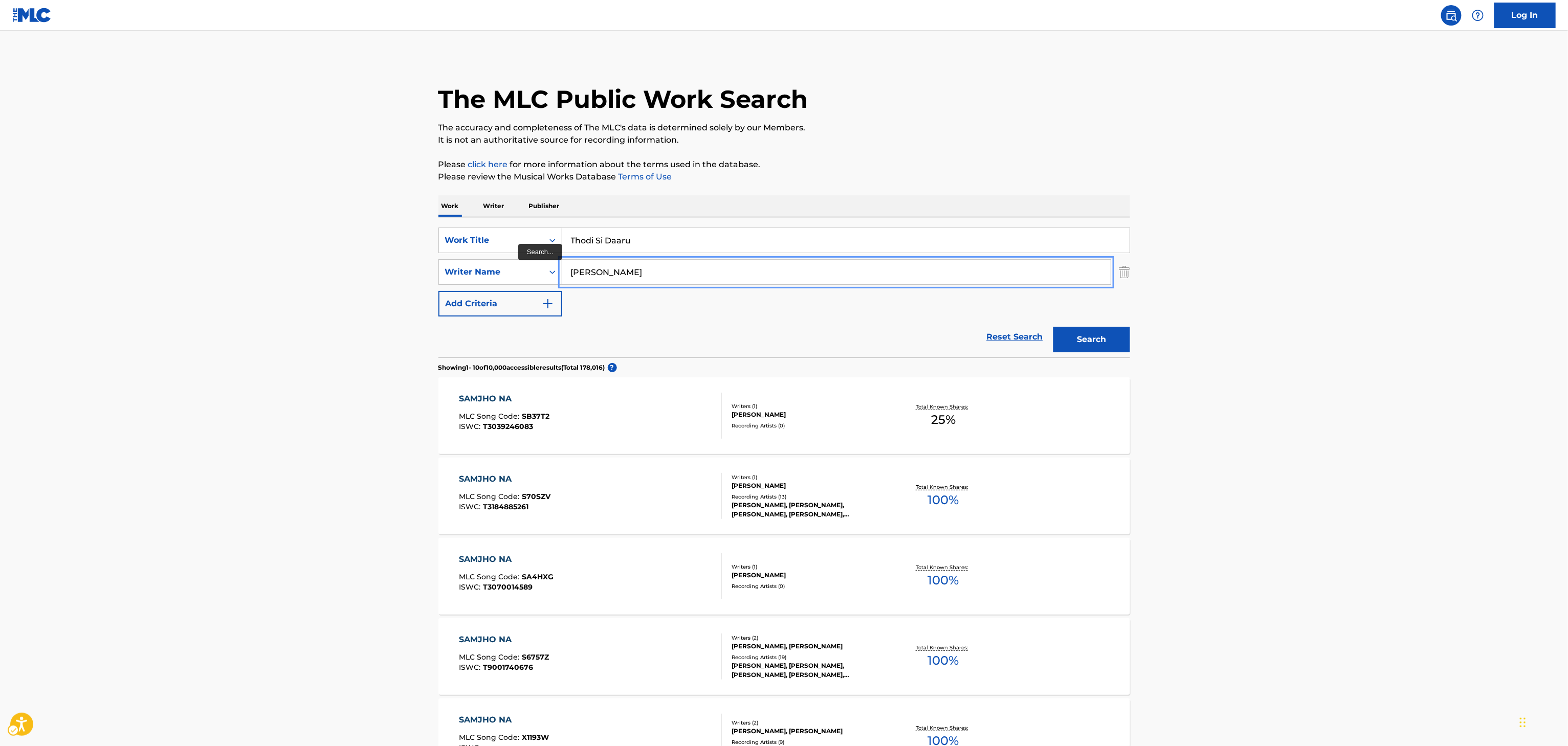
type input "[PERSON_NAME]"
click at [1054, 327] on button "Search" at bounding box center [1092, 339] width 77 height 26
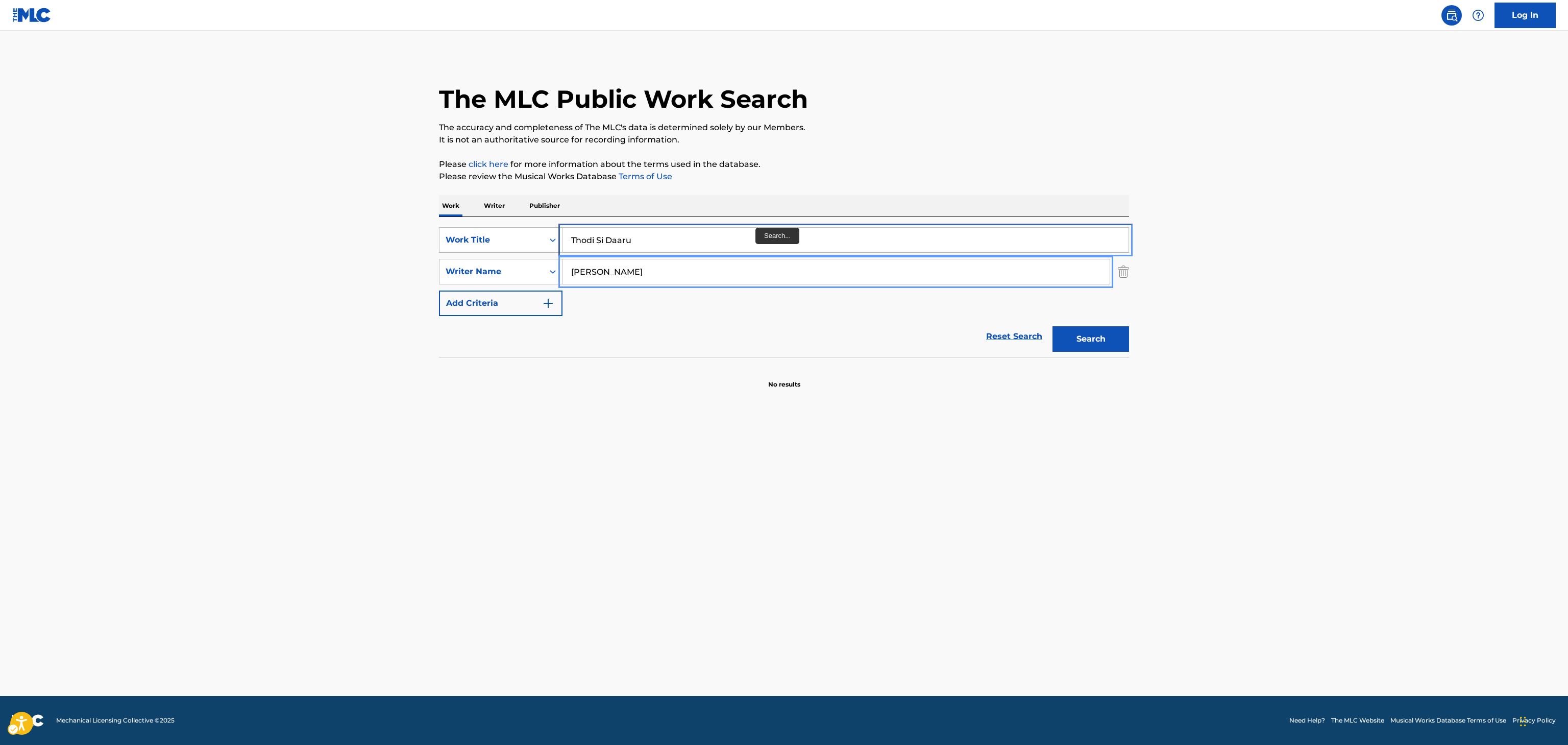
click at [753, 233] on input "Thodi Si Daaru" at bounding box center [845, 240] width 566 height 25
